Goal: Transaction & Acquisition: Purchase product/service

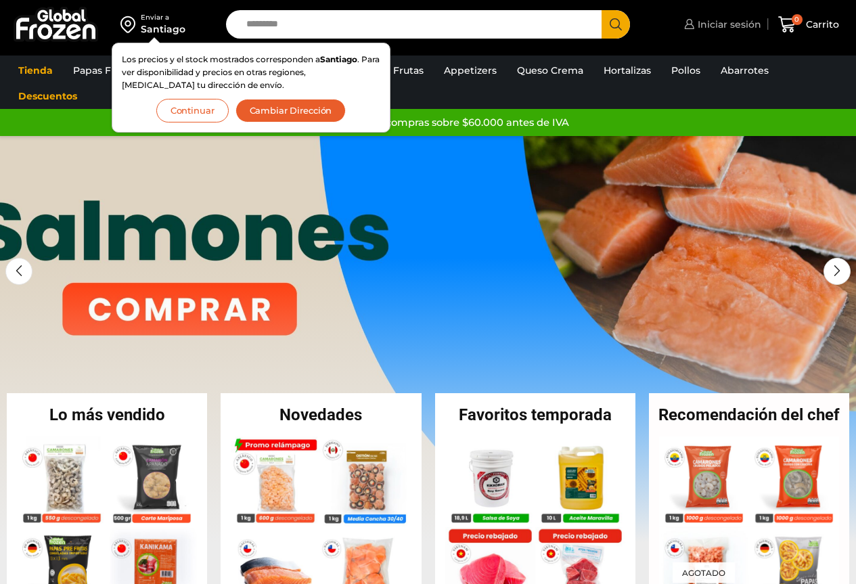
click at [723, 21] on span "Iniciar sesión" at bounding box center [727, 25] width 67 height 14
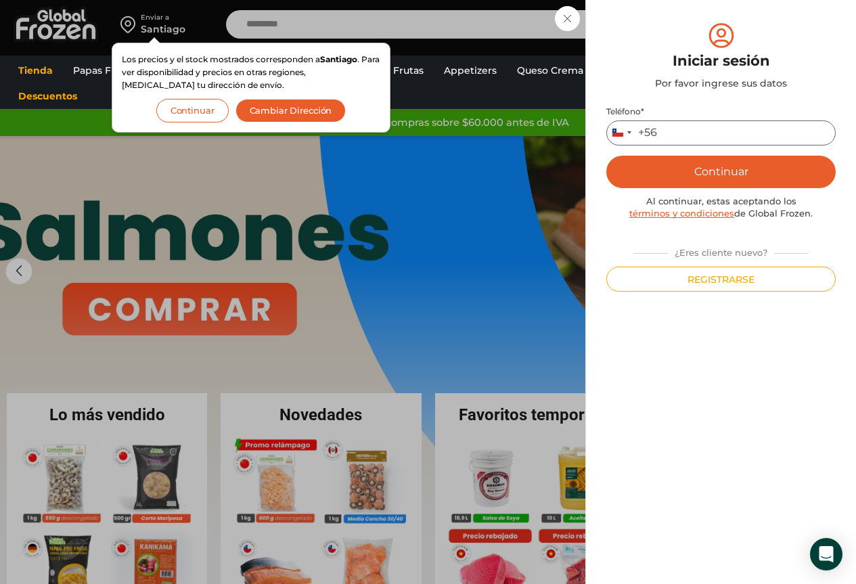
click at [665, 137] on input "Teléfono *" at bounding box center [720, 132] width 229 height 25
type input "*********"
click at [723, 168] on button "Continuar" at bounding box center [720, 172] width 229 height 32
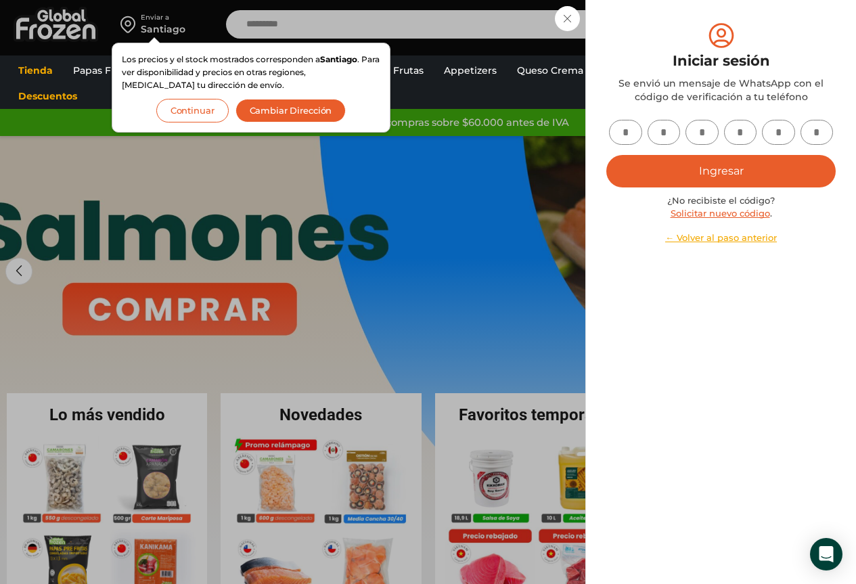
click at [631, 130] on input "text" at bounding box center [625, 132] width 33 height 25
type input "*"
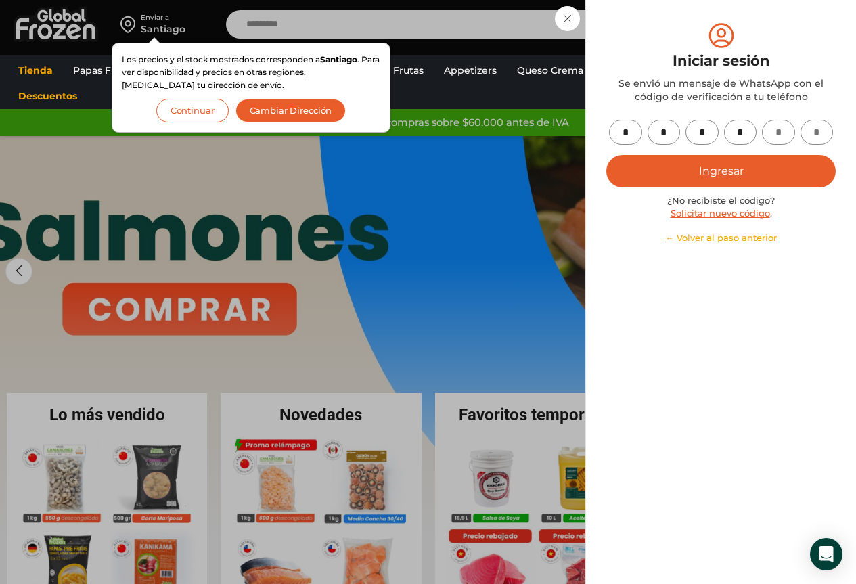
type input "*"
click at [696, 189] on div "* * * * * * Ingresar ¿No recibiste el código? Solicitar nuevo código . ← Volver…" at bounding box center [720, 182] width 229 height 125
click at [713, 173] on button "Ingresar" at bounding box center [720, 171] width 229 height 32
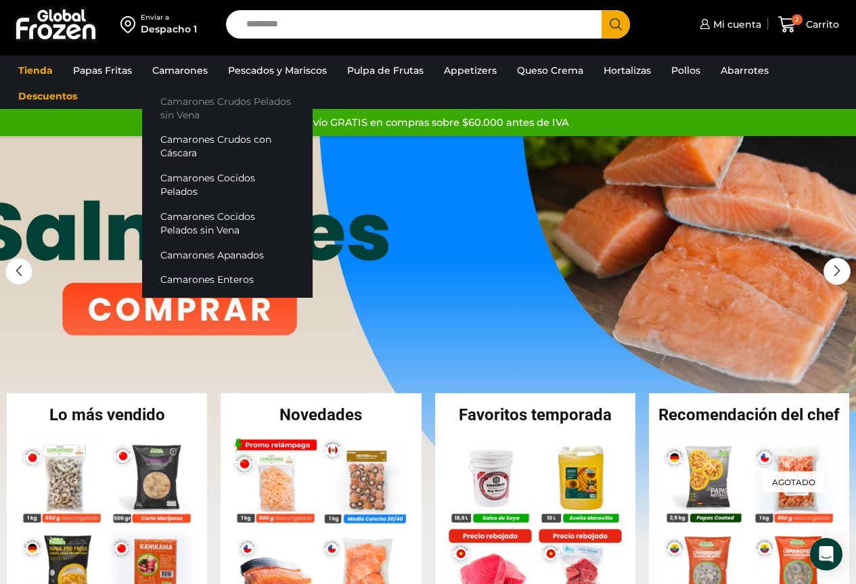
click at [186, 104] on link "Camarones Crudos Pelados sin Vena" at bounding box center [227, 108] width 171 height 39
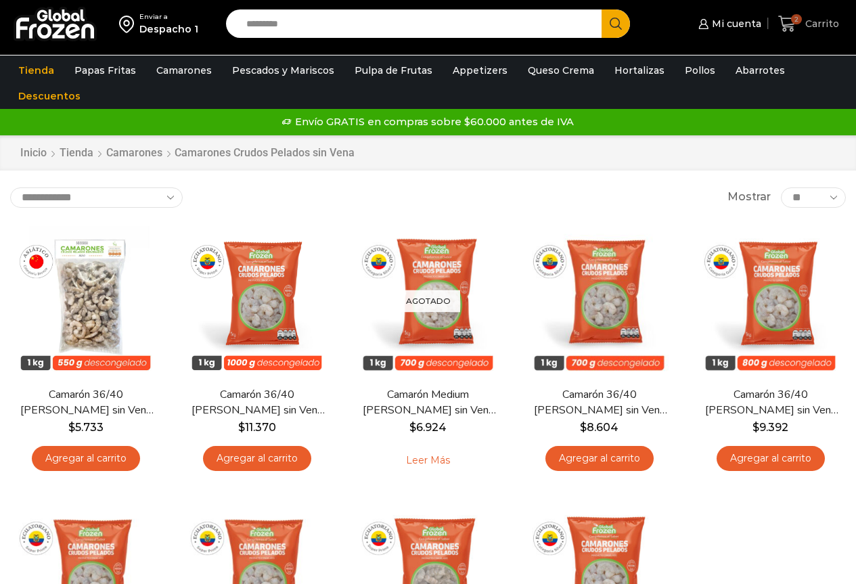
click at [815, 22] on span "Carrito" at bounding box center [820, 24] width 37 height 14
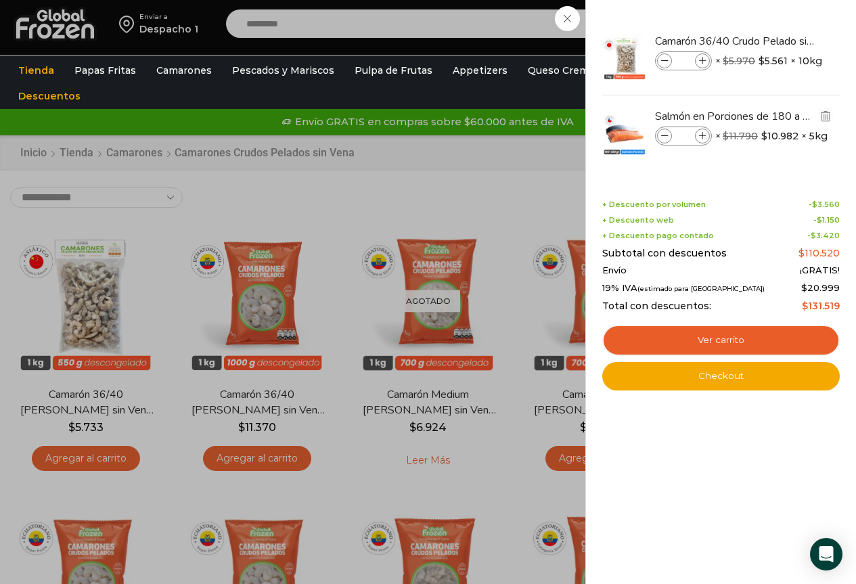
click at [661, 134] on icon at bounding box center [664, 136] width 7 height 7
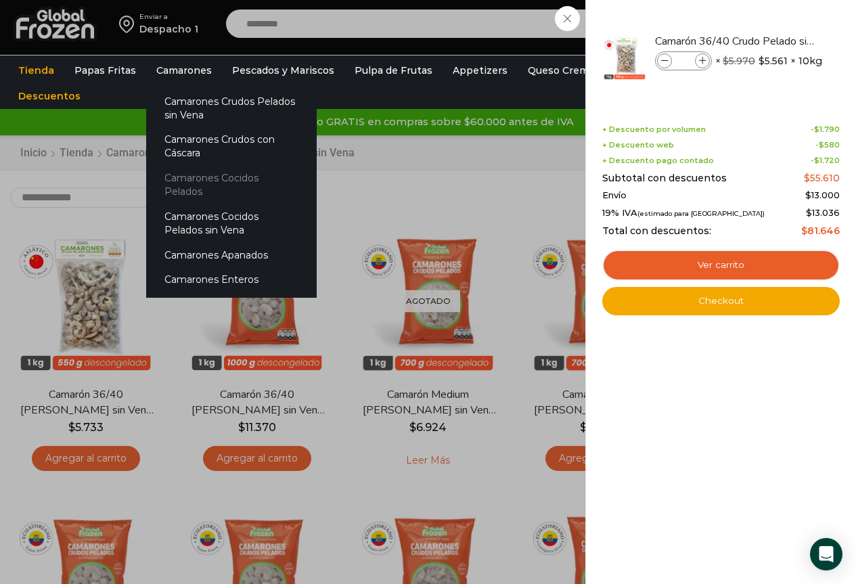
click at [181, 177] on link "Camarones Cocidos Pelados" at bounding box center [231, 185] width 171 height 39
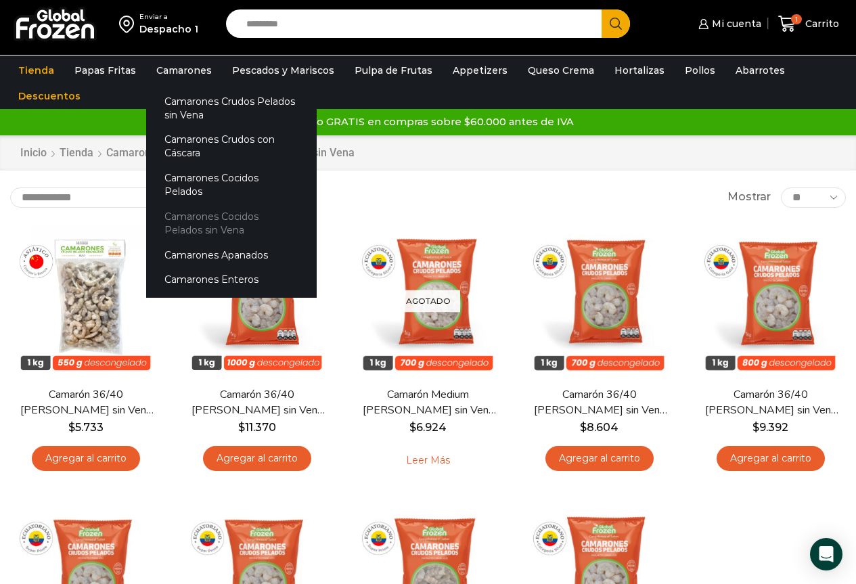
click at [193, 206] on link "Camarones Cocidos Pelados sin Vena" at bounding box center [231, 223] width 171 height 39
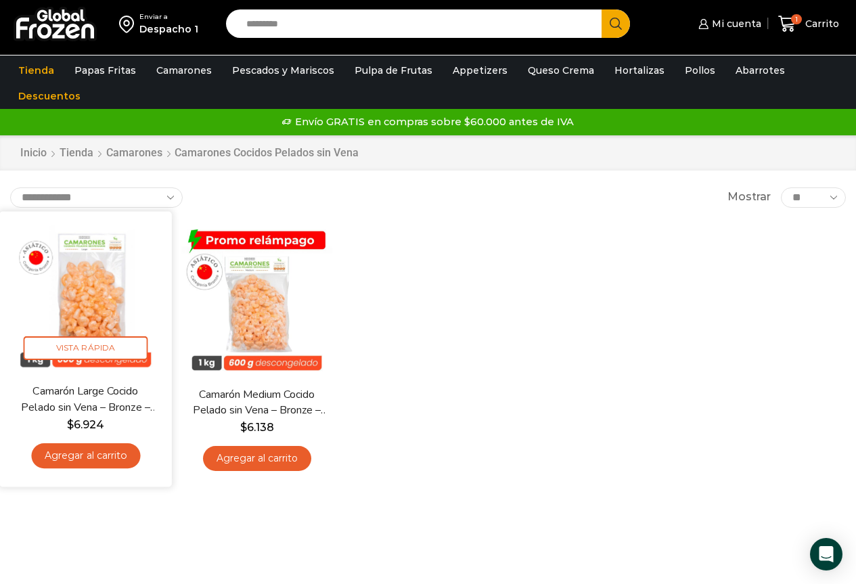
click at [76, 288] on img at bounding box center [85, 297] width 152 height 152
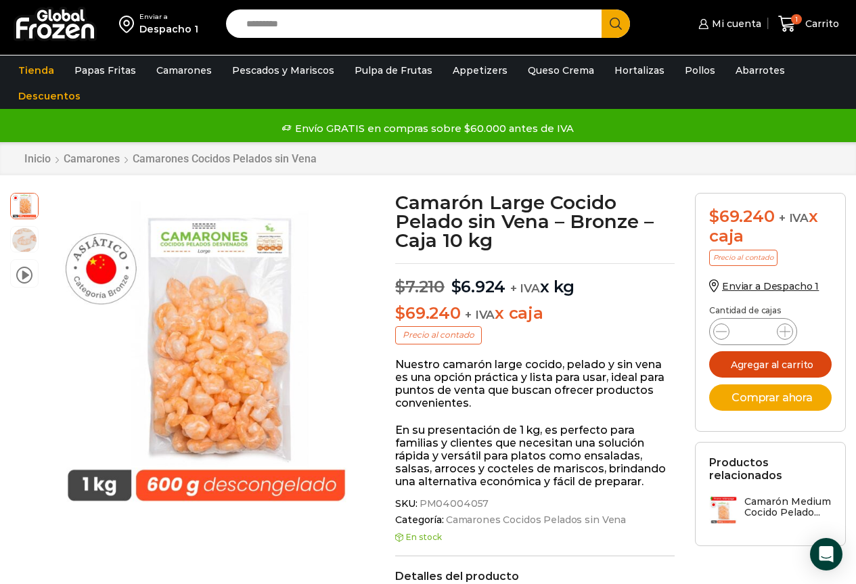
click at [777, 370] on button "Agregar al carrito" at bounding box center [770, 364] width 122 height 26
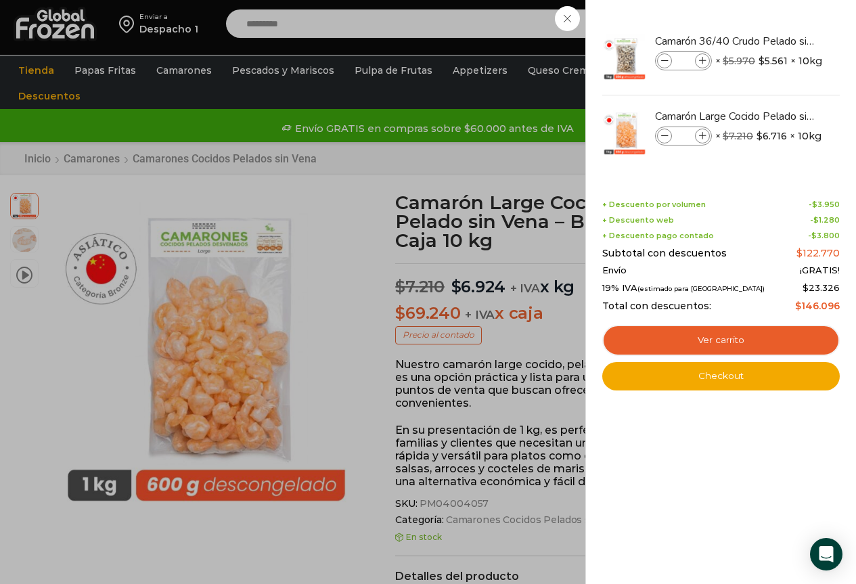
click at [775, 40] on div "2 [GEOGRAPHIC_DATA] 2 2 Shopping Cart *" at bounding box center [809, 24] width 68 height 32
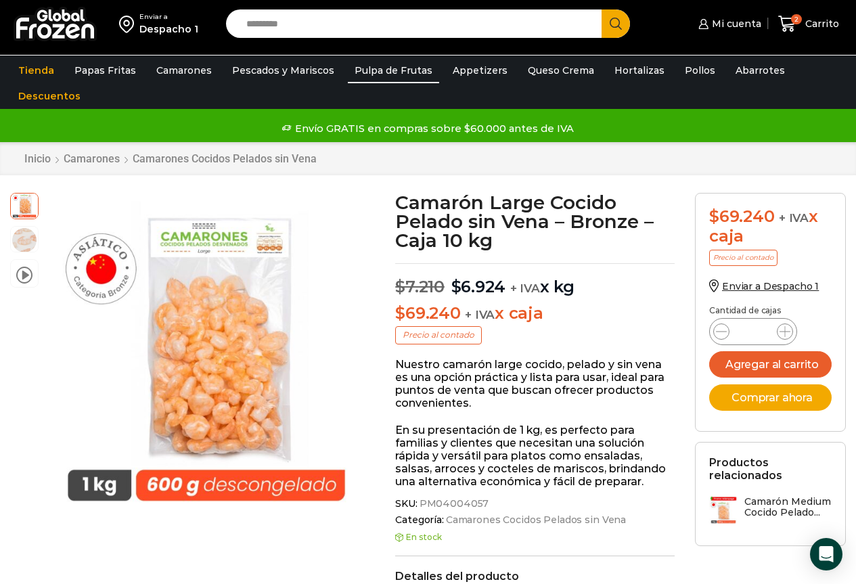
click at [380, 74] on link "Pulpa de Frutas" at bounding box center [393, 71] width 91 height 26
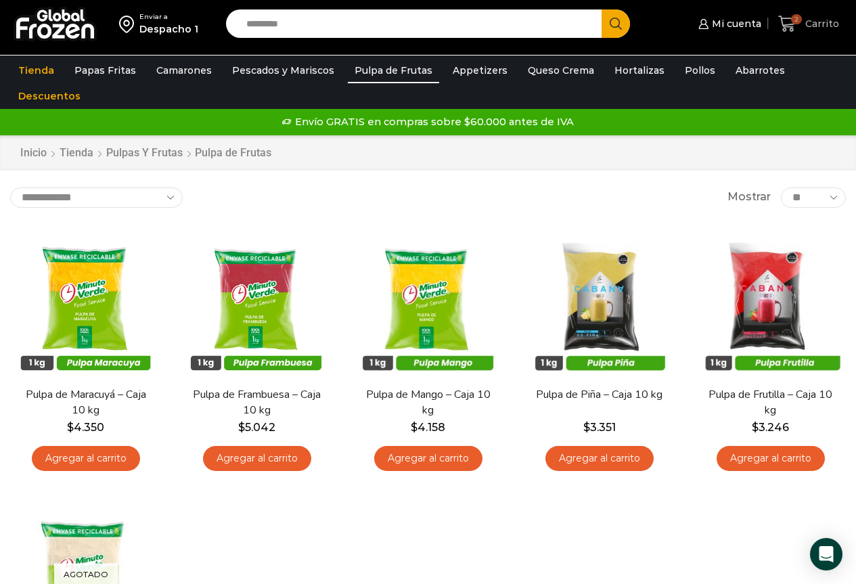
click at [830, 24] on span "Carrito" at bounding box center [820, 24] width 37 height 14
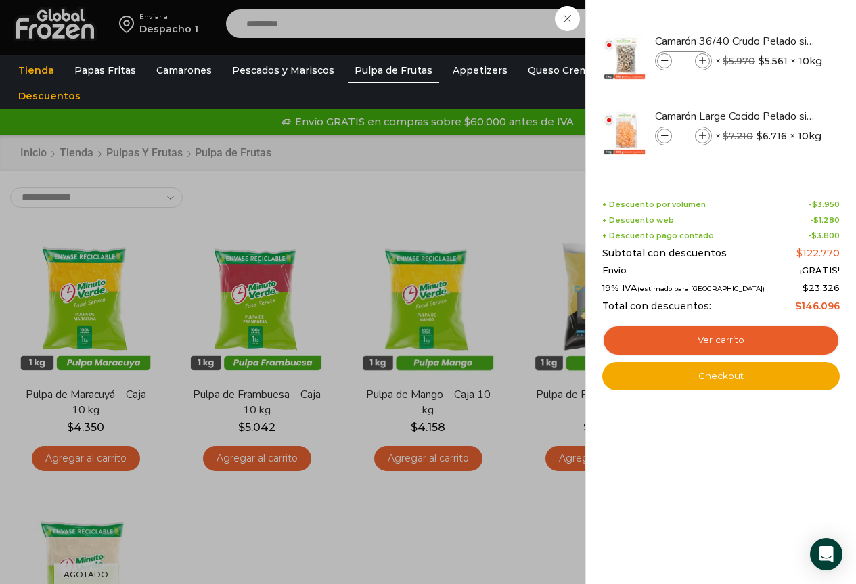
click at [775, 14] on div "2 Carrito 2 2 Shopping Cart * $" at bounding box center [809, 24] width 68 height 32
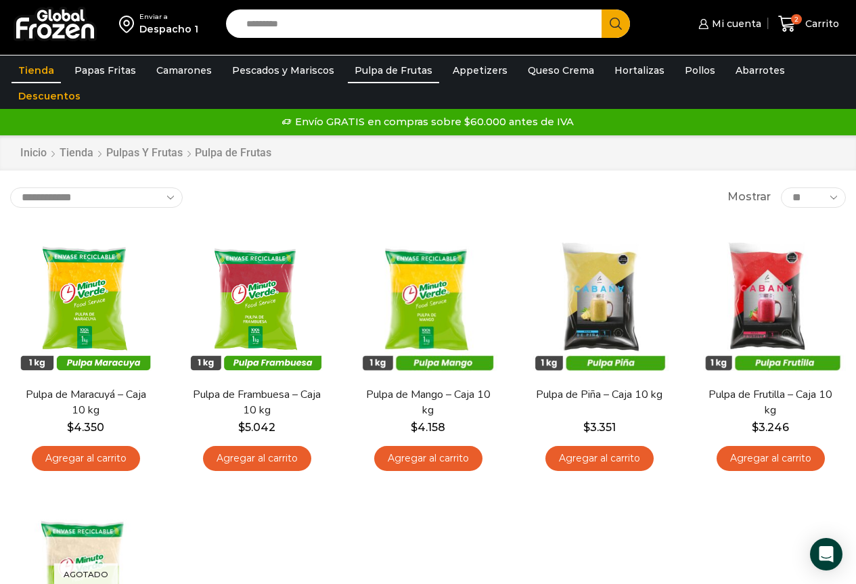
click at [32, 71] on link "Tienda" at bounding box center [36, 71] width 49 height 26
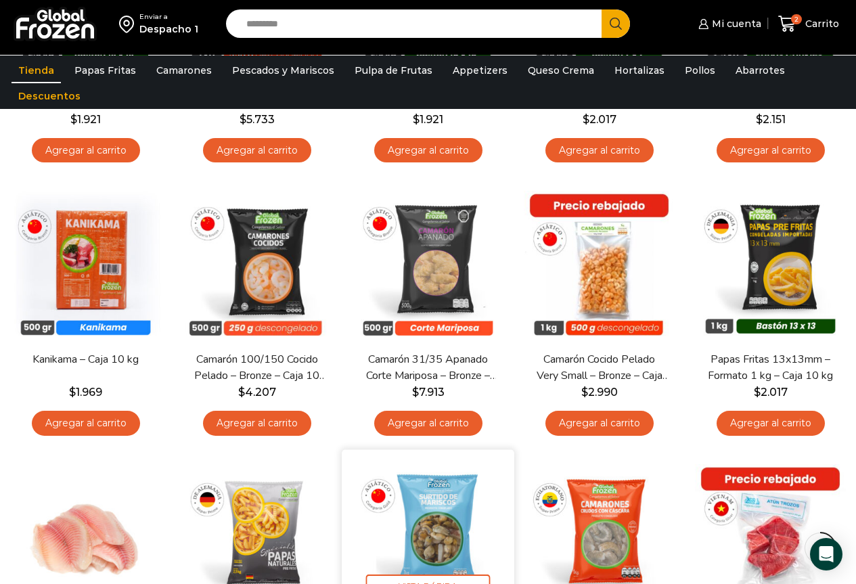
scroll to position [338, 0]
